Goal: Transaction & Acquisition: Subscribe to service/newsletter

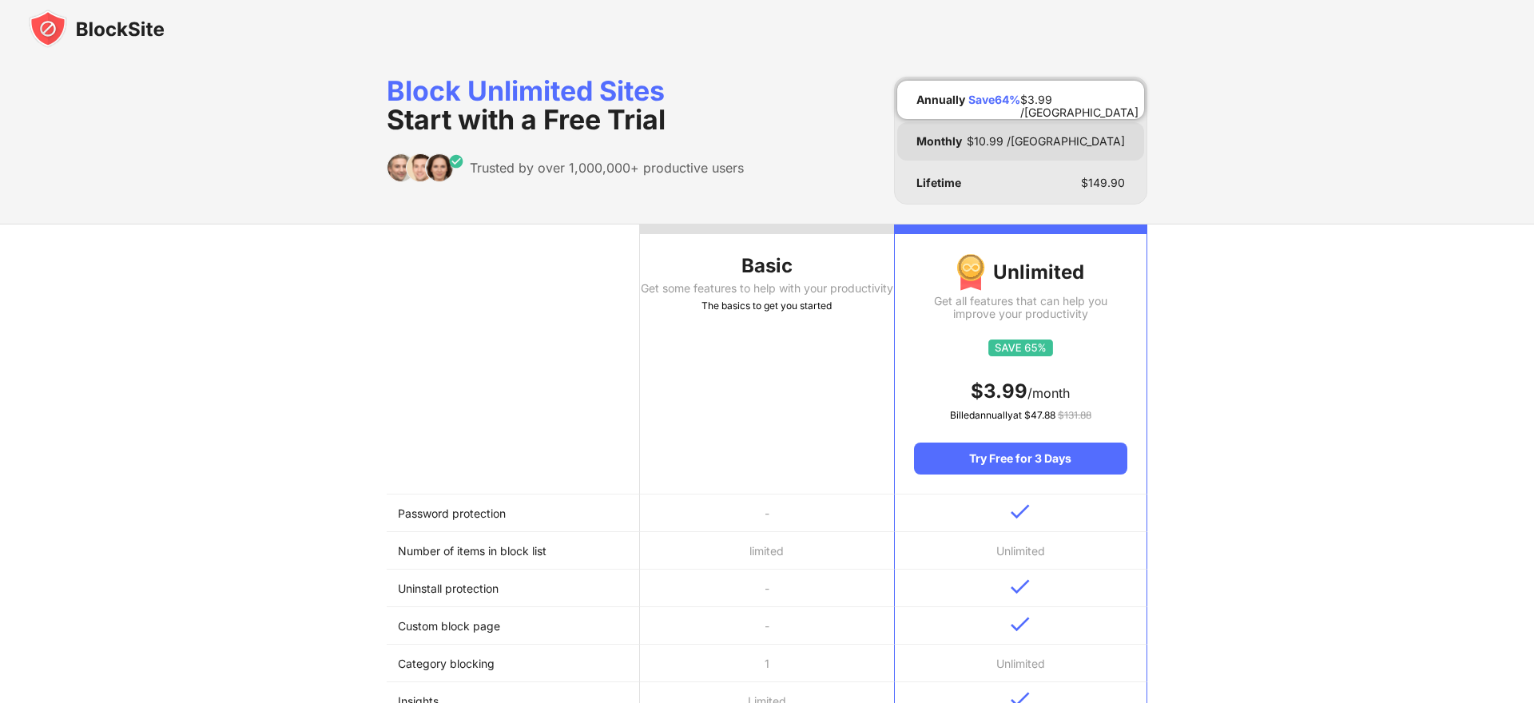
click at [1011, 147] on div "Monthly $ 10.99 /MO" at bounding box center [1020, 141] width 247 height 38
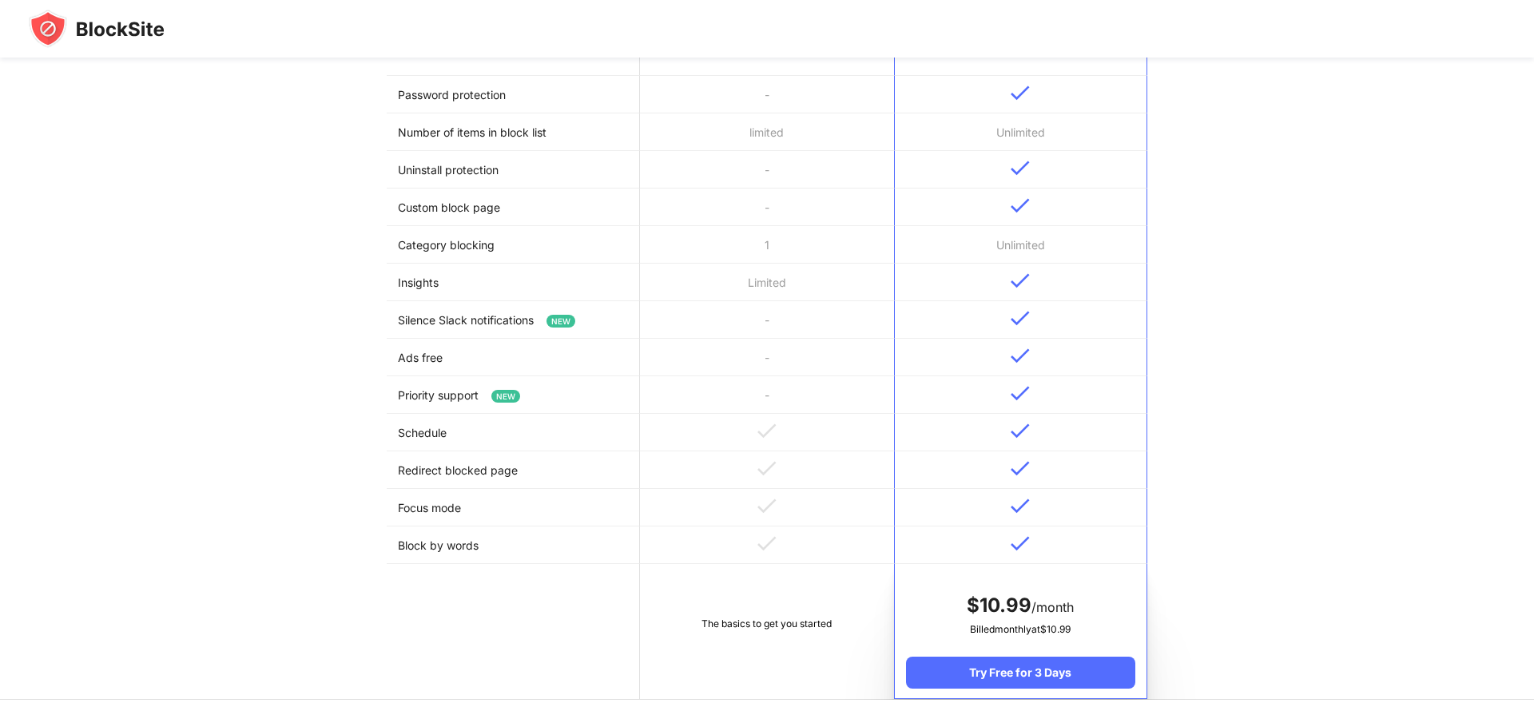
scroll to position [381, 0]
drag, startPoint x: 421, startPoint y: 518, endPoint x: 475, endPoint y: 507, distance: 54.7
click at [475, 507] on td "Focus mode" at bounding box center [513, 506] width 253 height 38
drag, startPoint x: 475, startPoint y: 507, endPoint x: 414, endPoint y: 500, distance: 61.1
click at [415, 502] on td "Focus mode" at bounding box center [513, 506] width 253 height 38
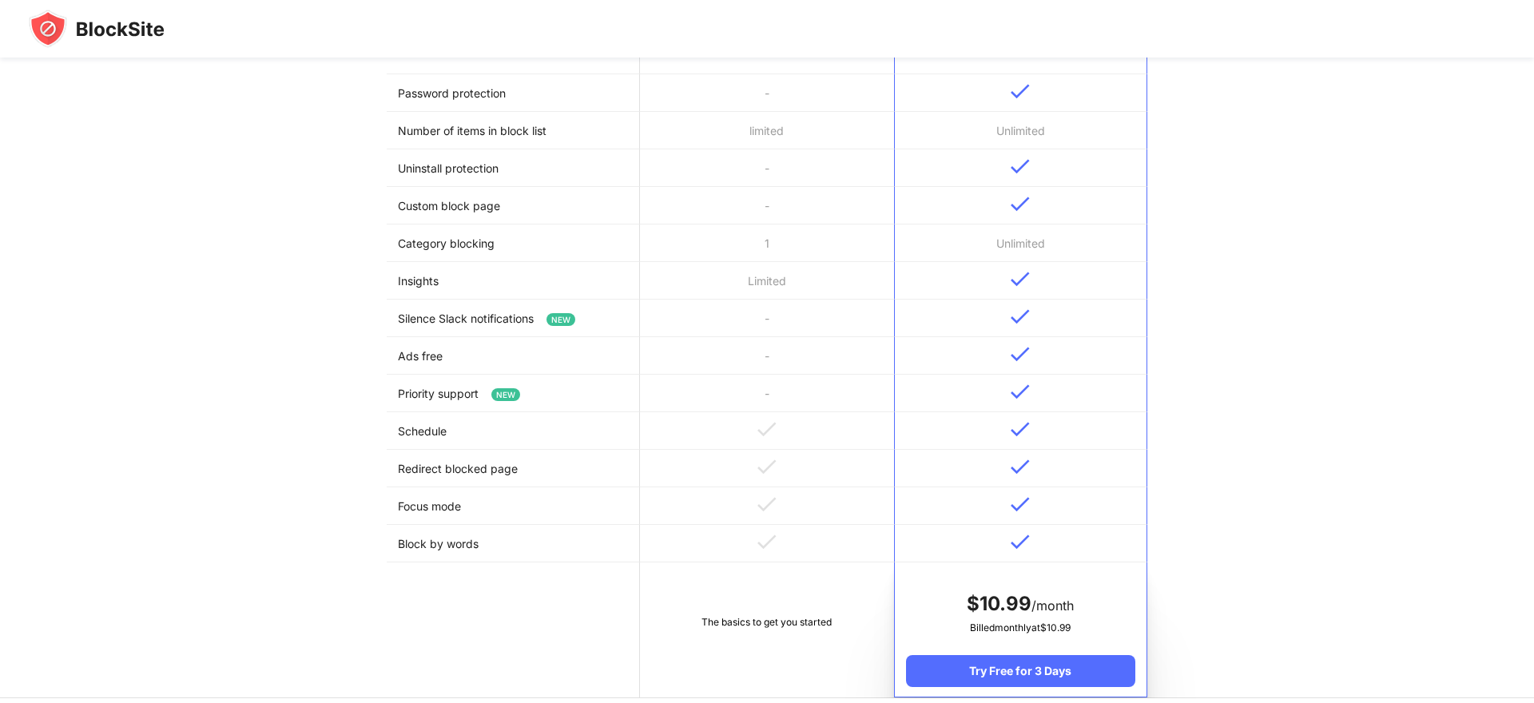
drag, startPoint x: 413, startPoint y: 477, endPoint x: 522, endPoint y: 456, distance: 110.6
click at [522, 456] on td "Redirect blocked page" at bounding box center [513, 469] width 253 height 38
drag, startPoint x: 429, startPoint y: 432, endPoint x: 334, endPoint y: 420, distance: 95.8
click at [336, 422] on div "Basic Get some features to help with your productivity The basics to get you st…" at bounding box center [767, 271] width 1534 height 856
drag, startPoint x: 382, startPoint y: 344, endPoint x: 486, endPoint y: 350, distance: 104.1
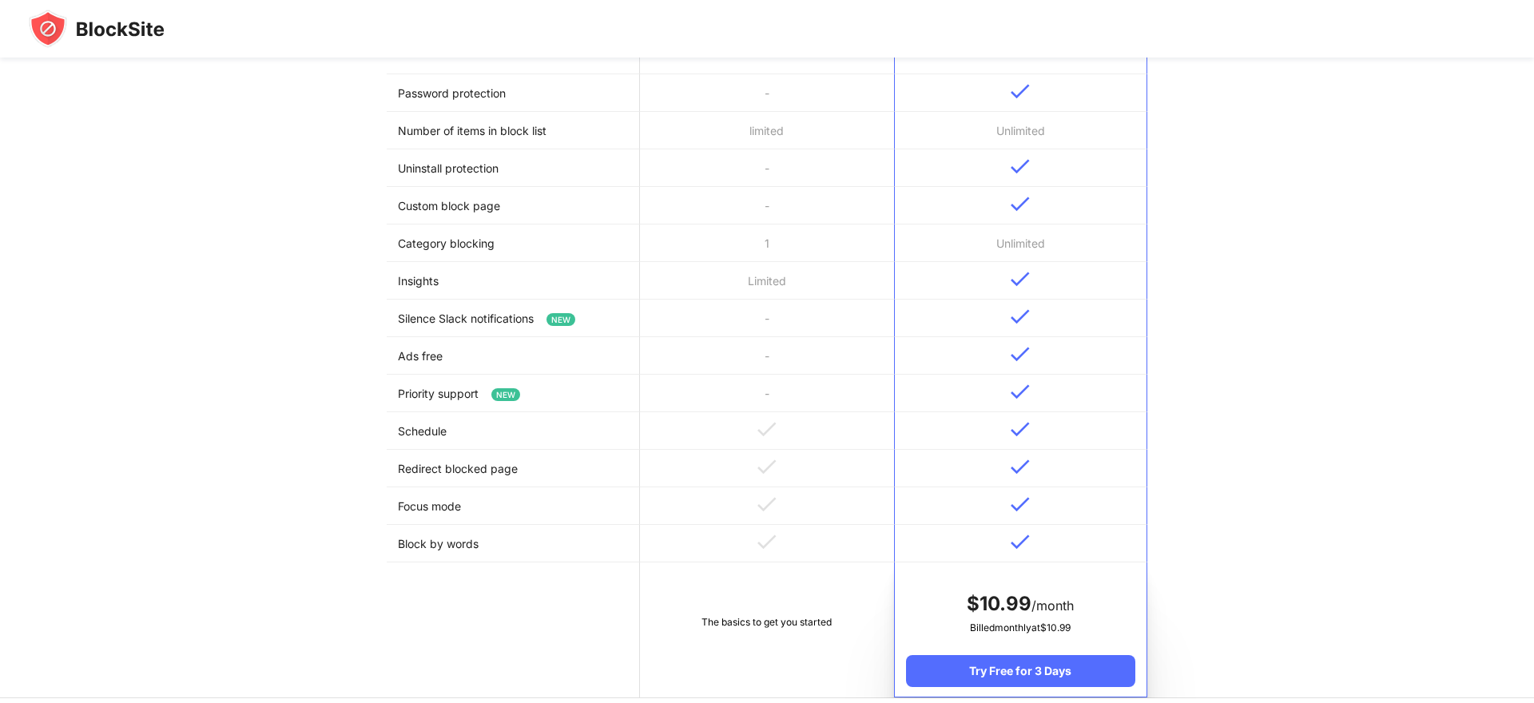
click at [486, 350] on div "Basic Get some features to help with your productivity The basics to get you st…" at bounding box center [767, 271] width 1534 height 856
drag, startPoint x: 428, startPoint y: 436, endPoint x: 947, endPoint y: 427, distance: 519.4
click at [947, 427] on tr "Schedule" at bounding box center [767, 431] width 761 height 38
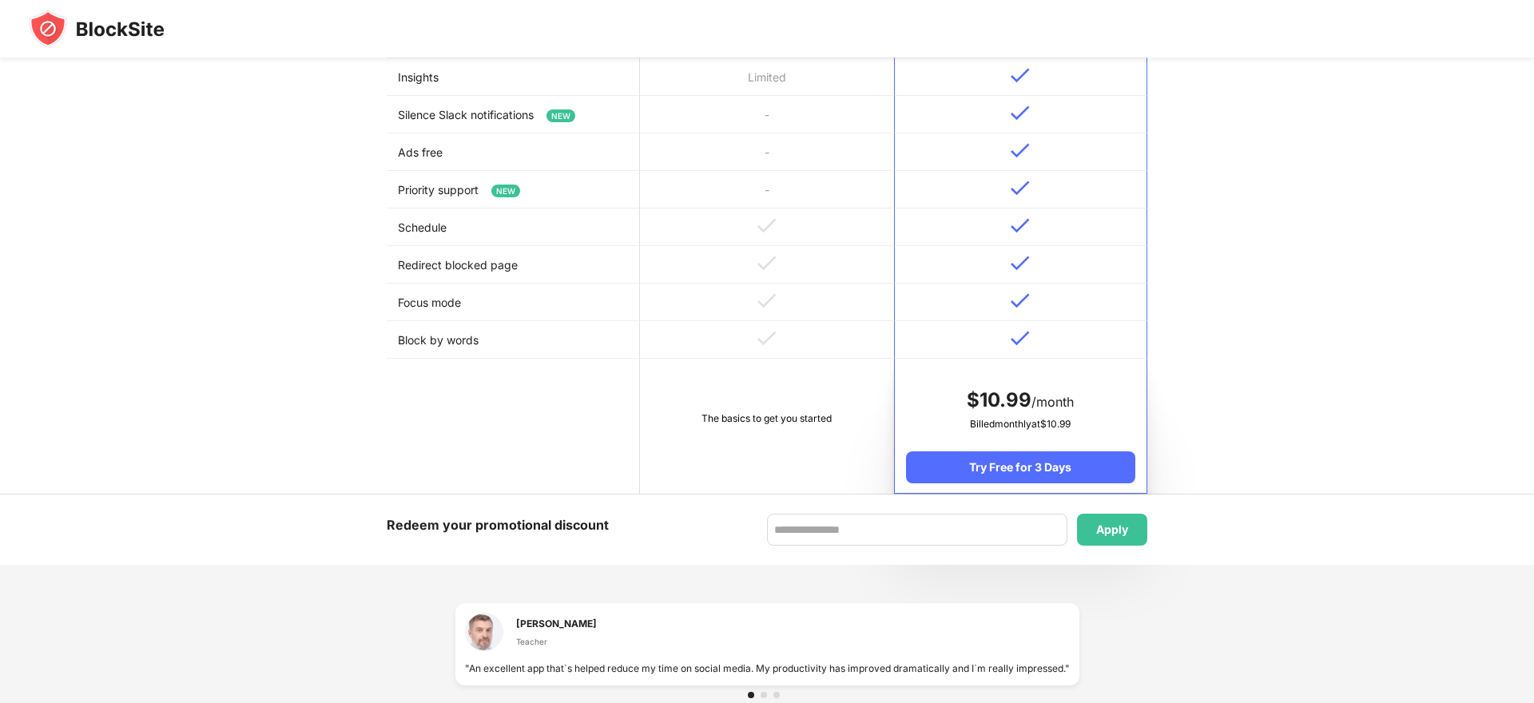
scroll to position [582, 0]
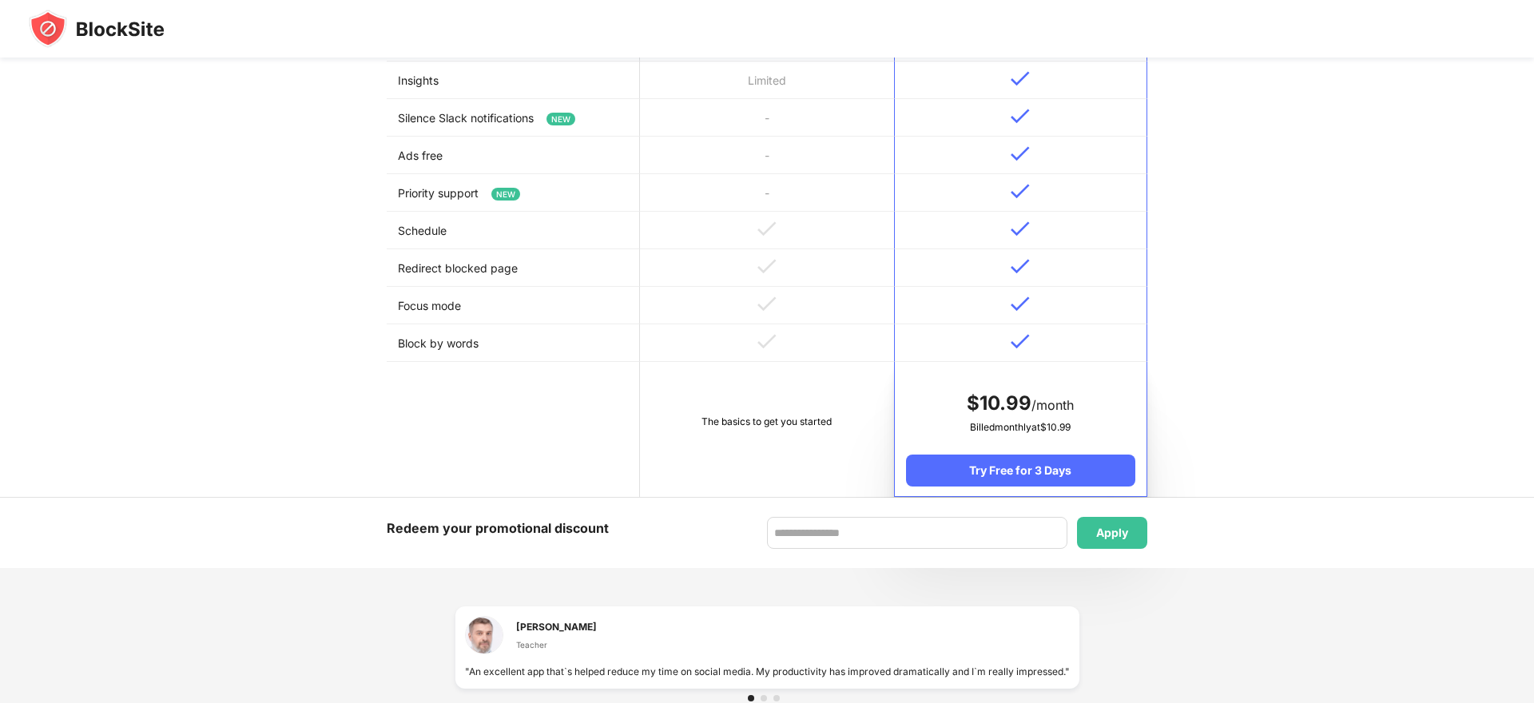
drag, startPoint x: 951, startPoint y: 661, endPoint x: 606, endPoint y: 649, distance: 344.5
click at [625, 656] on div "Leslie R. Warren Teacher" at bounding box center [767, 640] width 605 height 48
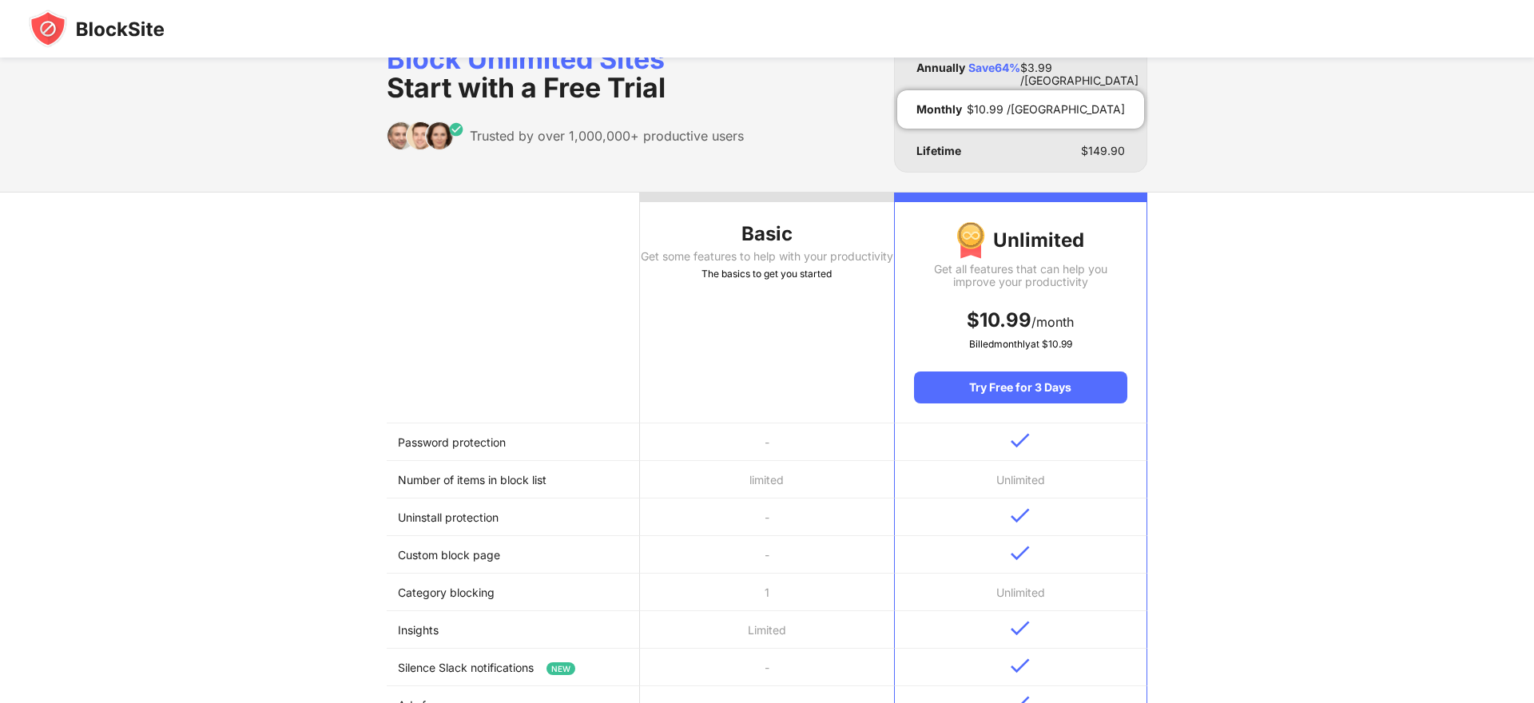
scroll to position [0, 0]
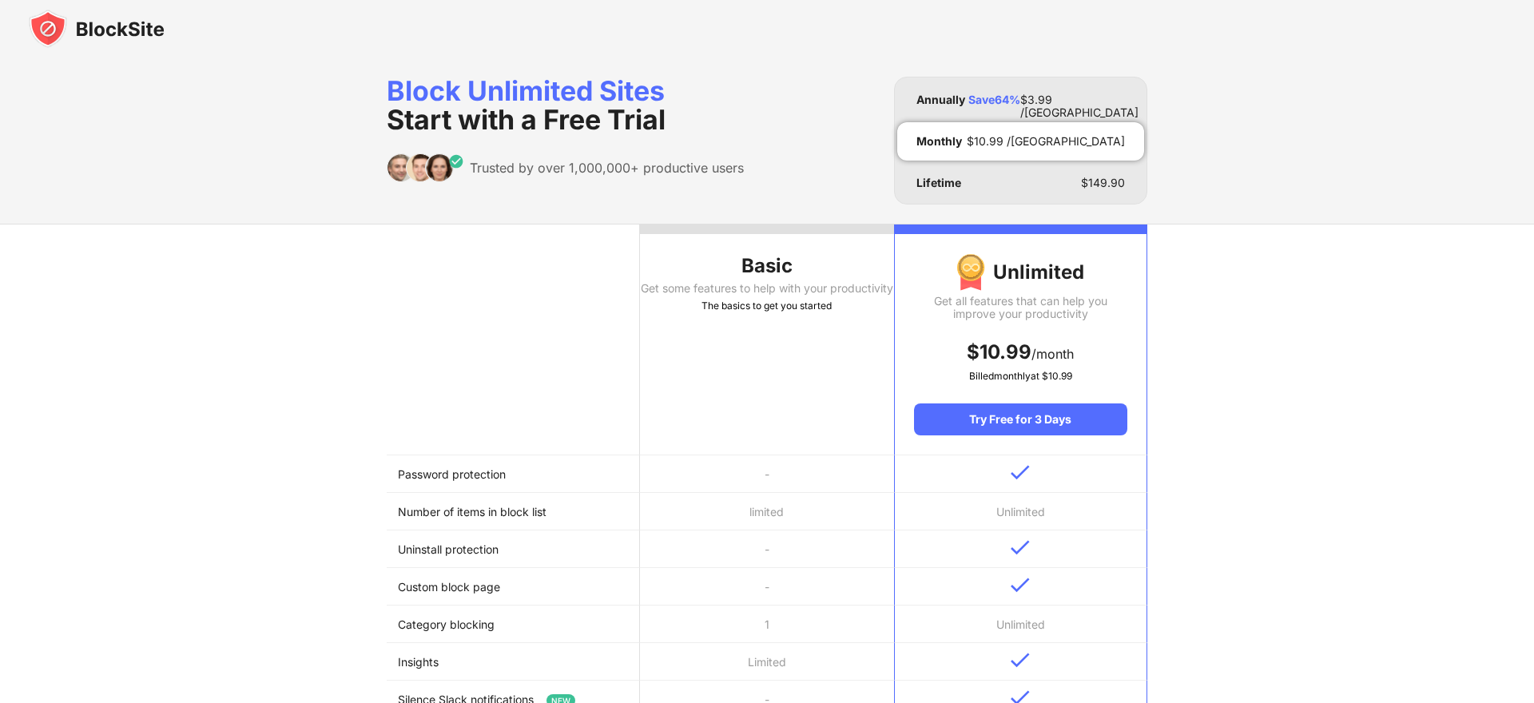
click at [123, 26] on img at bounding box center [97, 29] width 136 height 38
